Goal: Task Accomplishment & Management: Complete application form

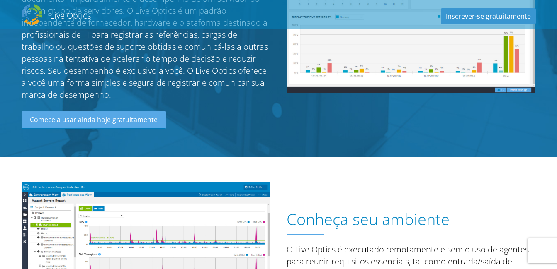
scroll to position [207, 0]
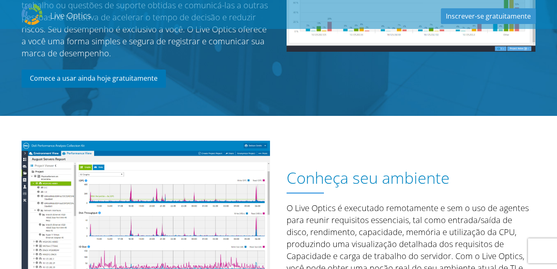
click at [129, 72] on link "Comece a usar ainda hoje gratuitamente" at bounding box center [94, 79] width 144 height 18
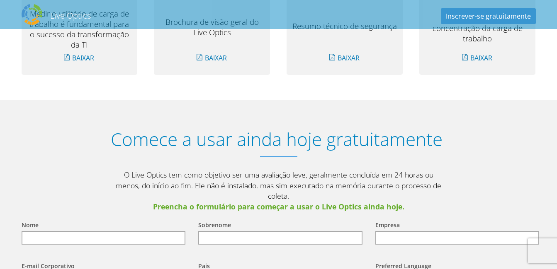
scroll to position [924, 0]
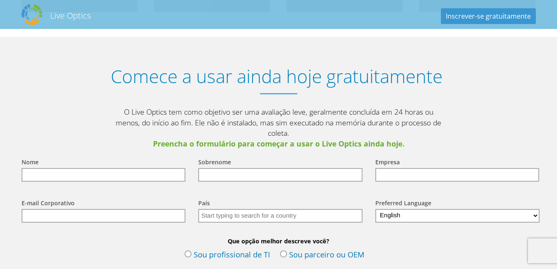
click at [118, 168] on input "text" at bounding box center [104, 175] width 164 height 14
type input "[PERSON_NAME]"
type input "Corazza"
type input "WayTech"
type input "[EMAIL_ADDRESS][DOMAIN_NAME]"
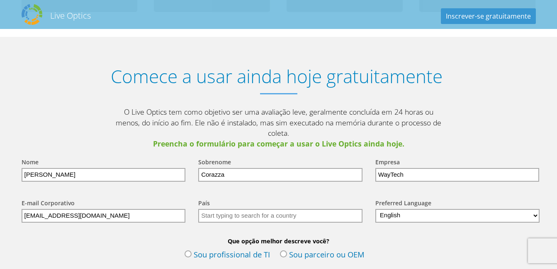
type input "[GEOGRAPHIC_DATA]"
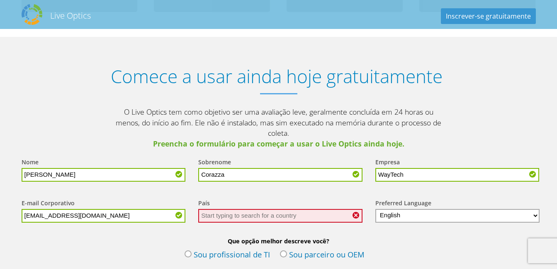
click at [301, 209] on input "text" at bounding box center [280, 216] width 164 height 14
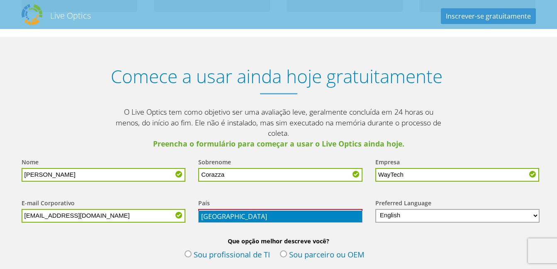
click at [292, 219] on li "[GEOGRAPHIC_DATA]" at bounding box center [280, 217] width 163 height 12
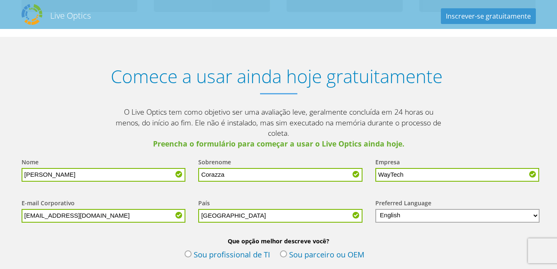
type input "[GEOGRAPHIC_DATA]"
click at [410, 209] on select "English Deutsch Español Français Italiano Polski Português Русский 한국어 中文 日本語" at bounding box center [457, 216] width 165 height 14
select select "pt-BR"
click at [375, 209] on select "English Deutsch Español Français Italiano Polski Português Русский 한국어 中文 日本語" at bounding box center [457, 216] width 165 height 14
click at [184, 250] on label "Sou profissional de TI" at bounding box center [226, 256] width 85 height 12
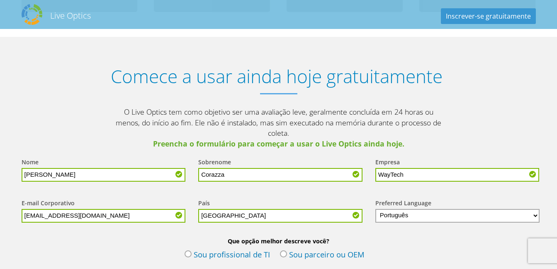
click at [0, 0] on input "Sou profissional de TI" at bounding box center [0, 0] width 0 height 0
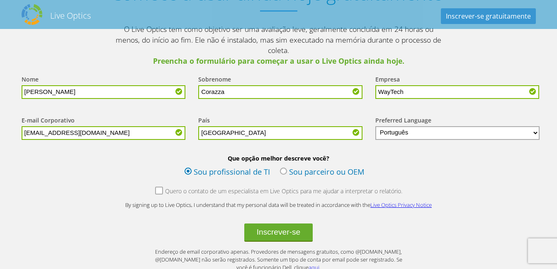
scroll to position [1048, 0]
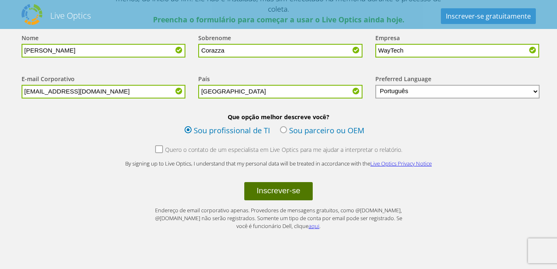
click at [261, 182] on button "Inscrever-se" at bounding box center [278, 191] width 69 height 18
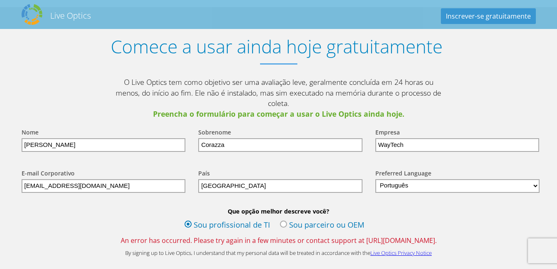
scroll to position [1036, 0]
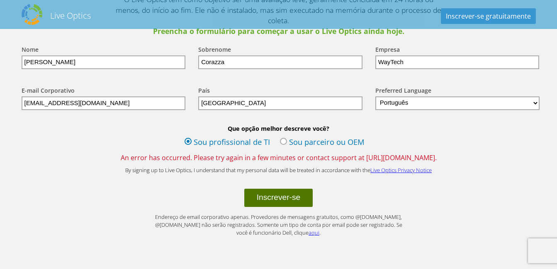
click at [307, 189] on button "Inscrever-se" at bounding box center [278, 198] width 69 height 18
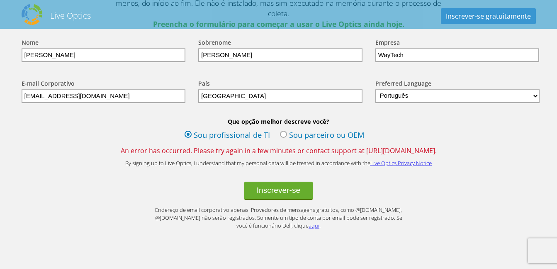
scroll to position [1034, 0]
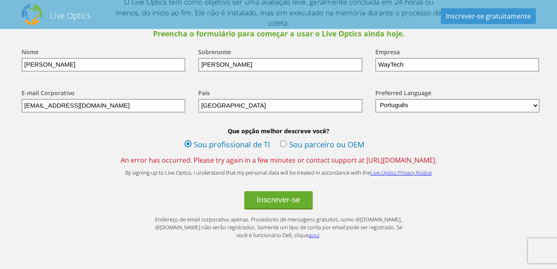
drag, startPoint x: 110, startPoint y: 149, endPoint x: 432, endPoint y: 146, distance: 322.1
click at [432, 156] on span "An error has occurred. Please try again in a few minutes or contact support at …" at bounding box center [278, 160] width 531 height 9
drag, startPoint x: 432, startPoint y: 146, endPoint x: 461, endPoint y: 149, distance: 28.3
click at [461, 156] on span "An error has occurred. Please try again in a few minutes or contact support at …" at bounding box center [278, 160] width 531 height 9
click at [265, 193] on button "Inscrever-se" at bounding box center [278, 201] width 69 height 18
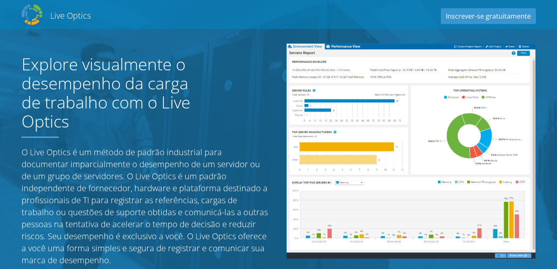
select select "30"
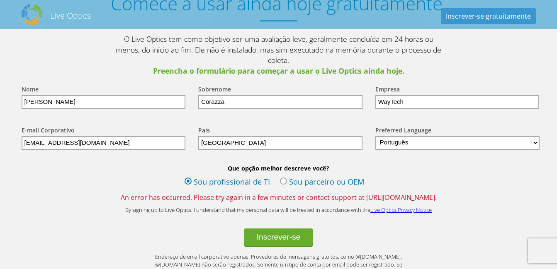
scroll to position [1038, 0]
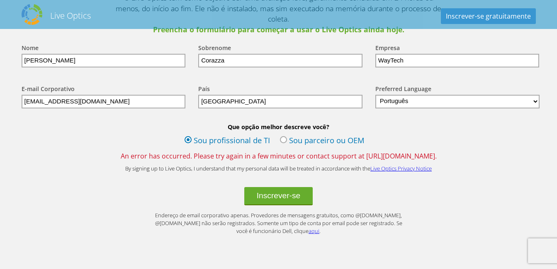
click at [409, 123] on b "Que opção melhor descreve você?" at bounding box center [278, 127] width 531 height 8
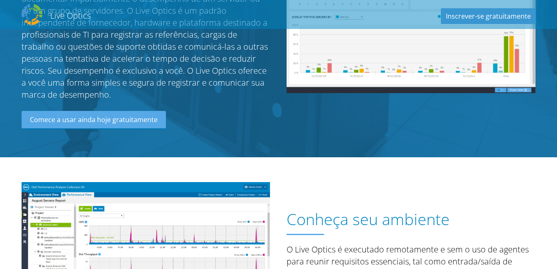
scroll to position [290, 0]
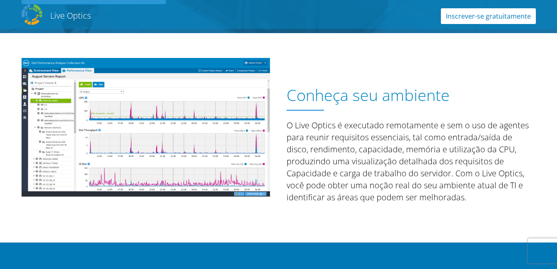
click at [497, 23] on link "Inscrever-se gratuitamente" at bounding box center [488, 16] width 95 height 16
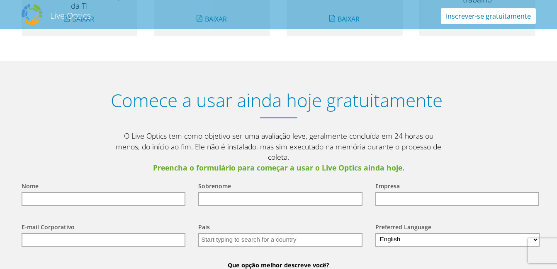
scroll to position [924, 0]
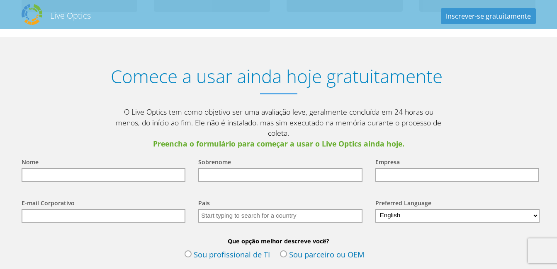
click at [112, 170] on input "text" at bounding box center [104, 175] width 164 height 14
type input "[PERSON_NAME]"
type input "Corazza"
type input "WayTech"
type input "[EMAIL_ADDRESS][DOMAIN_NAME]"
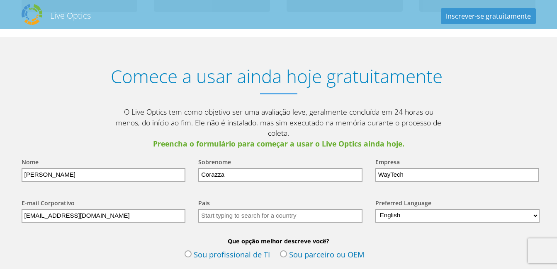
type input "[GEOGRAPHIC_DATA]"
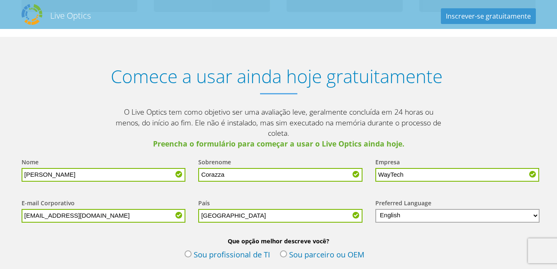
click at [394, 209] on select "English Deutsch Español Français Italiano Polski Português Русский 한국어 中文 日本語" at bounding box center [457, 216] width 165 height 14
select select "pt-BR"
click at [375, 209] on select "English Deutsch Español Français Italiano Polski Português Русский 한국어 中文 日本語" at bounding box center [457, 216] width 165 height 14
click at [393, 168] on input "WayTech" at bounding box center [457, 175] width 164 height 14
type input "Waytech"
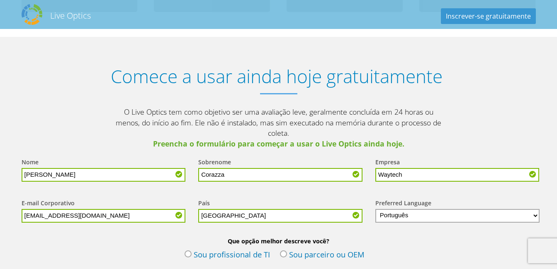
click at [457, 190] on div "Preferred Language English Deutsch Español Français Italiano Polski Português Р…" at bounding box center [455, 210] width 177 height 41
click at [189, 250] on label "Sou profissional de TI" at bounding box center [226, 256] width 85 height 12
click at [0, 0] on input "Sou profissional de TI" at bounding box center [0, 0] width 0 height 0
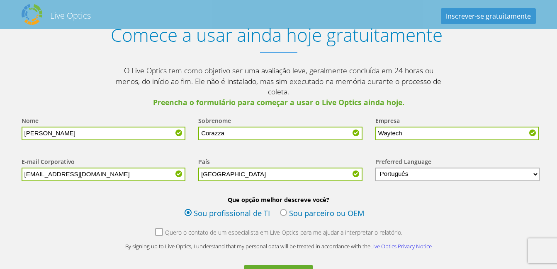
scroll to position [1007, 0]
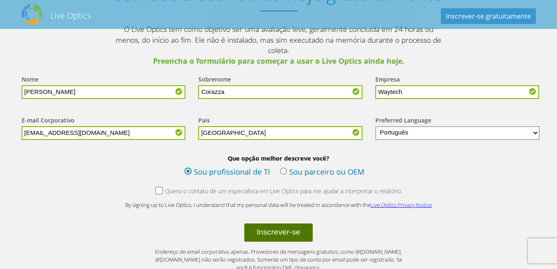
click at [264, 226] on button "Inscrever-se" at bounding box center [278, 233] width 69 height 18
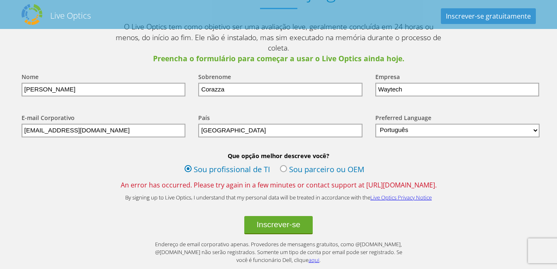
scroll to position [985, 0]
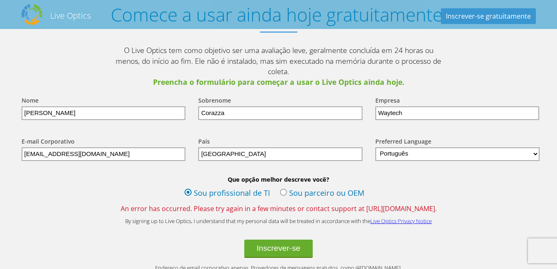
click at [395, 204] on span "An error has occurred. Please try again in a few minutes or contact support at …" at bounding box center [278, 208] width 531 height 9
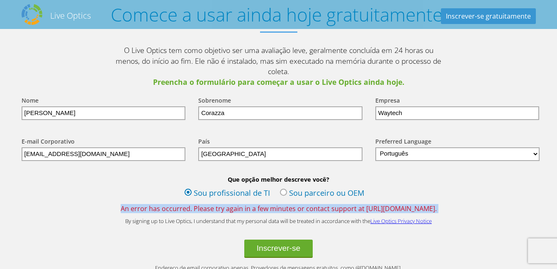
drag, startPoint x: 395, startPoint y: 197, endPoint x: 368, endPoint y: 198, distance: 27.8
click at [368, 204] on span "An error has occurred. Please try again in a few minutes or contact support at …" at bounding box center [278, 208] width 531 height 9
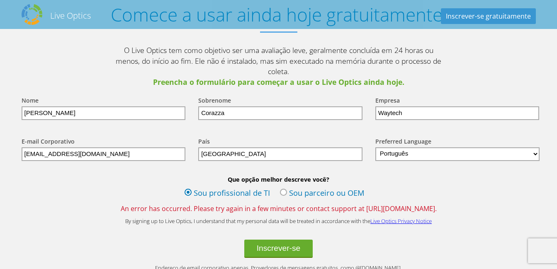
click at [352, 204] on span "An error has occurred. Please try again in a few minutes or contact support at …" at bounding box center [278, 208] width 531 height 9
drag, startPoint x: 350, startPoint y: 197, endPoint x: 445, endPoint y: 199, distance: 95.0
click at [445, 204] on span "An error has occurred. Please try again in a few minutes or contact support at …" at bounding box center [278, 208] width 531 height 9
copy span "https://support.liveoptics.com/"
click at [444, 204] on span "An error has occurred. Please try again in a few minutes or contact support at …" at bounding box center [278, 208] width 531 height 9
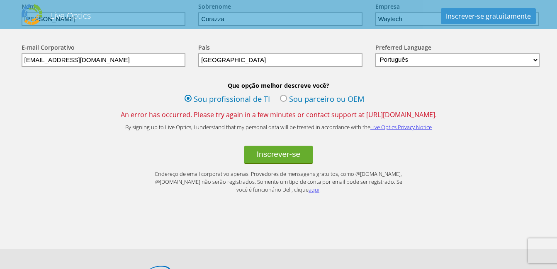
scroll to position [955, 0]
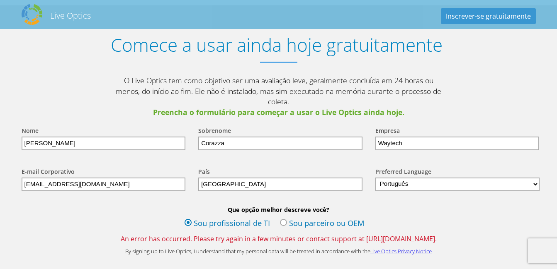
click at [384, 248] on link "Live Optics Privacy Notice" at bounding box center [400, 251] width 61 height 7
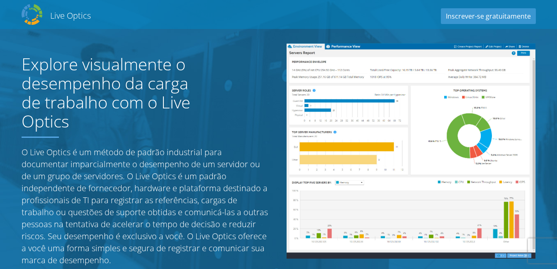
select select "pt-BR"
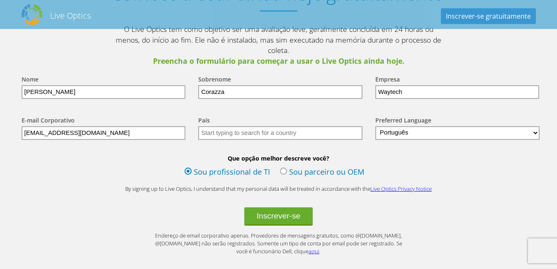
click at [227, 126] on input "text" at bounding box center [280, 133] width 164 height 14
type input "[GEOGRAPHIC_DATA]"
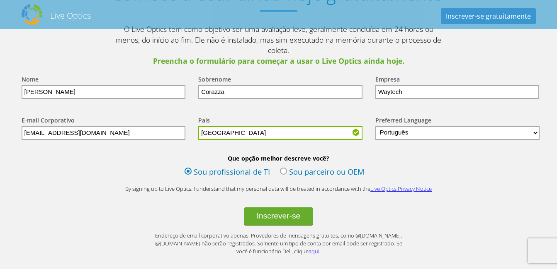
click at [249, 85] on input "Corazza" at bounding box center [280, 92] width 164 height 14
click at [165, 85] on input "[PERSON_NAME]" at bounding box center [104, 92] width 164 height 14
click at [227, 88] on div "Sobrenome Corazza" at bounding box center [278, 86] width 177 height 41
click at [230, 85] on input "Corazza" at bounding box center [280, 92] width 164 height 14
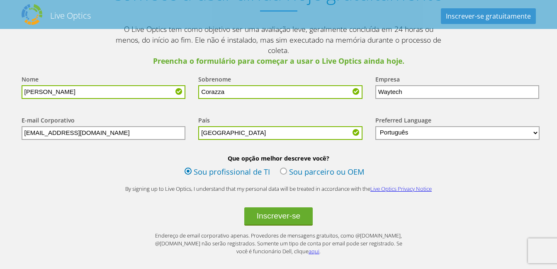
click at [131, 126] on input "[EMAIL_ADDRESS][DOMAIN_NAME]" at bounding box center [104, 133] width 164 height 14
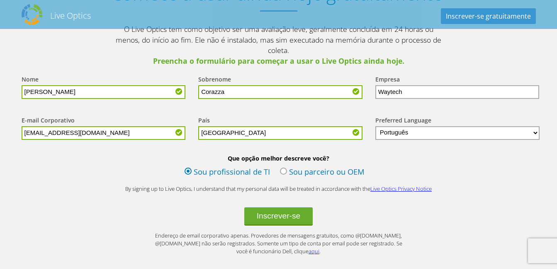
click at [408, 85] on input "Waytech" at bounding box center [457, 92] width 164 height 14
click at [416, 126] on select "English Deutsch Español Français Italiano Polski Português Русский 한국어 中文 日本語" at bounding box center [457, 133] width 165 height 14
click at [375, 126] on select "English Deutsch Español Français Italiano Polski Português Русский 한국어 中文 日本語" at bounding box center [457, 133] width 165 height 14
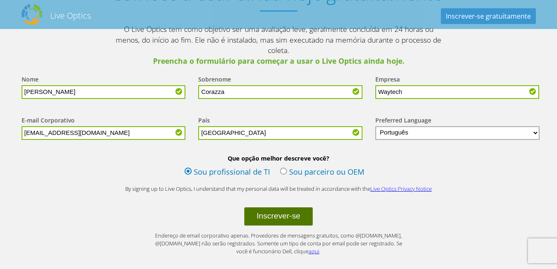
click at [274, 208] on button "Inscrever-se" at bounding box center [278, 217] width 69 height 18
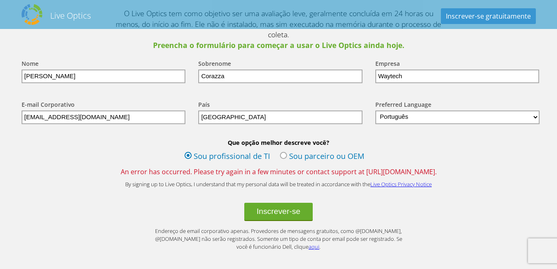
scroll to position [1004, 0]
